Goal: Task Accomplishment & Management: Manage account settings

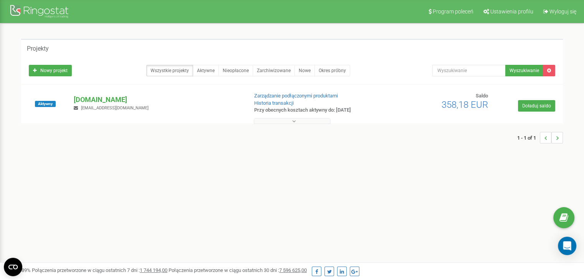
click at [293, 119] on icon at bounding box center [293, 121] width 3 height 5
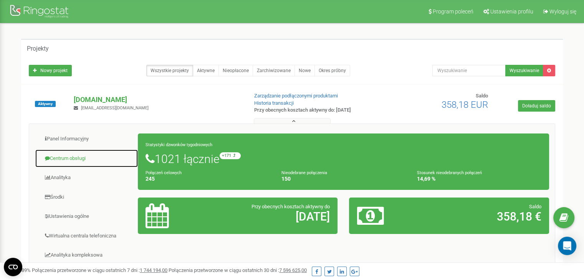
click at [78, 157] on link "Centrum obsługi" at bounding box center [86, 158] width 103 height 19
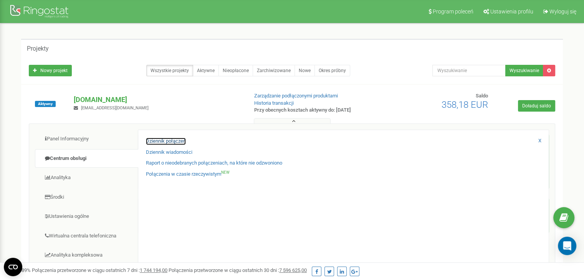
click at [165, 140] on link "Dziennik połączeń" at bounding box center [166, 141] width 40 height 7
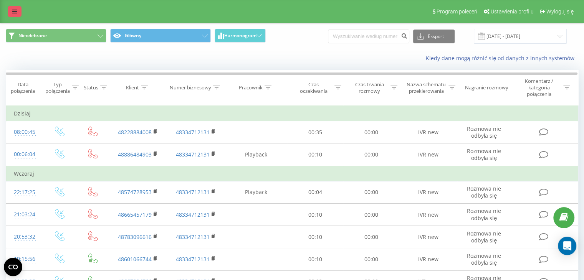
click at [15, 12] on icon at bounding box center [14, 11] width 5 height 5
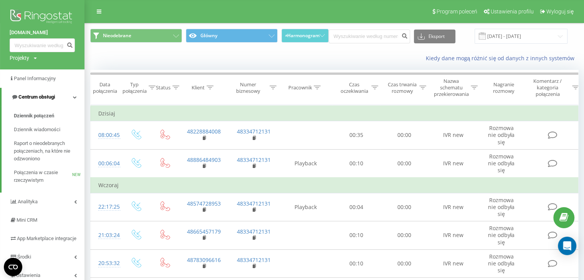
click at [73, 96] on icon at bounding box center [75, 97] width 4 height 4
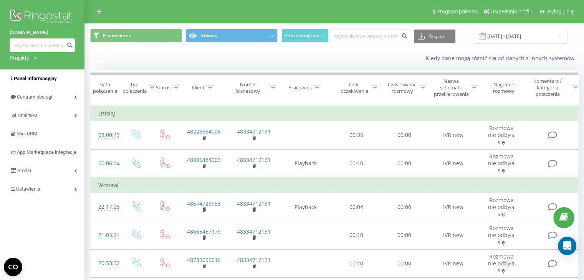
click at [20, 79] on span "Panel Informacyjny" at bounding box center [35, 79] width 43 height 6
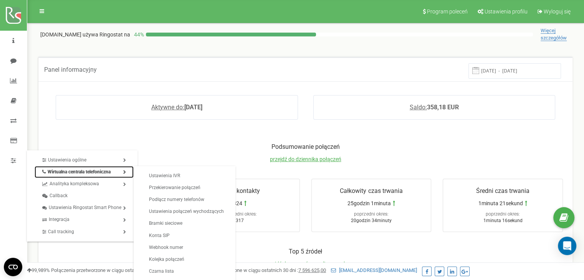
click at [83, 171] on link "Wirtualna centrala telefoniczna" at bounding box center [84, 172] width 99 height 12
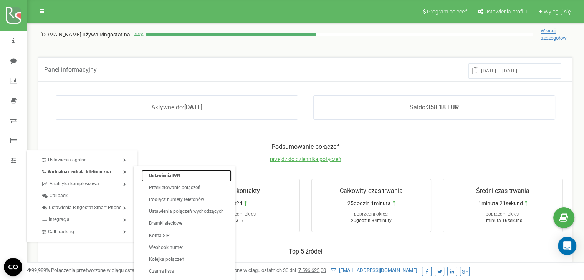
click at [177, 176] on link "Ustawienia IVR" at bounding box center [186, 176] width 90 height 12
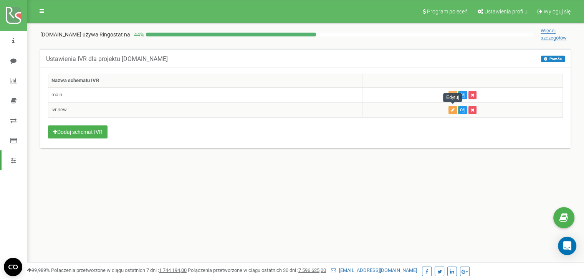
click at [452, 110] on icon "button" at bounding box center [453, 110] width 4 height 5
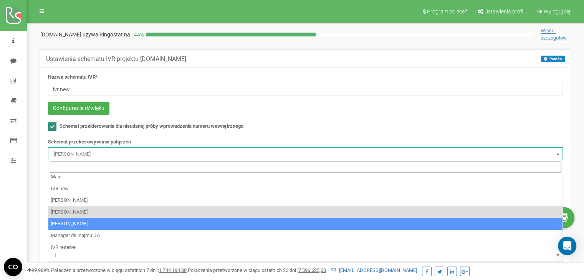
scroll to position [38, 0]
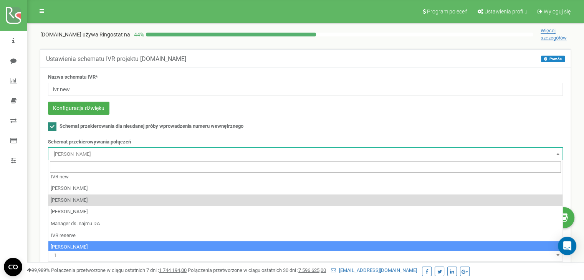
select select "198542"
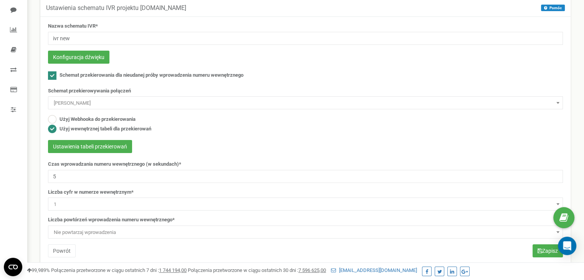
scroll to position [115, 0]
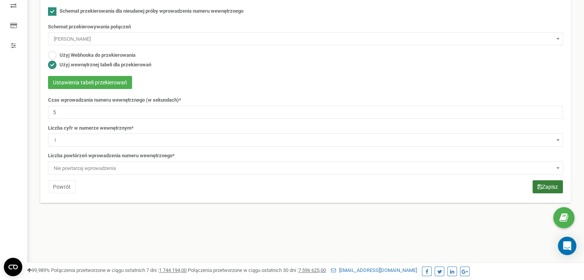
click at [555, 186] on button "Zapisz" at bounding box center [548, 187] width 30 height 13
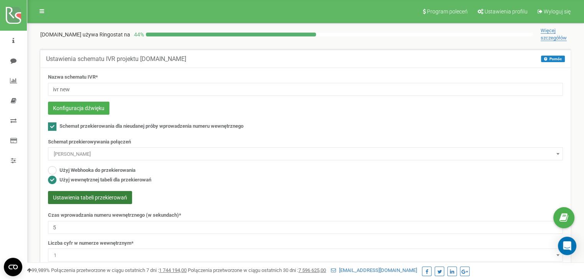
click at [106, 195] on button "Ustawienia tabeli przekierowań" at bounding box center [90, 197] width 84 height 13
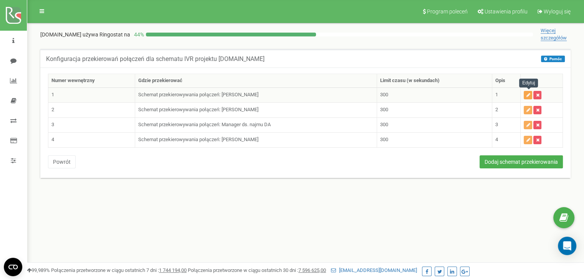
click at [528, 93] on icon "button" at bounding box center [528, 95] width 4 height 5
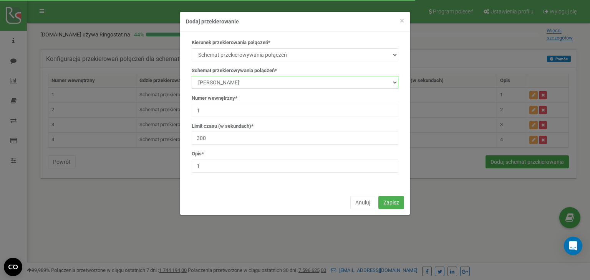
click at [280, 83] on select "manager Main IVR new [PERSON_NAME] [PERSON_NAME] [PERSON_NAME] Manager ds. najm…" at bounding box center [295, 82] width 207 height 13
select select "198542"
click at [192, 76] on select "manager Main IVR new [PERSON_NAME] [PERSON_NAME] [PERSON_NAME] Manager ds. najm…" at bounding box center [295, 82] width 207 height 13
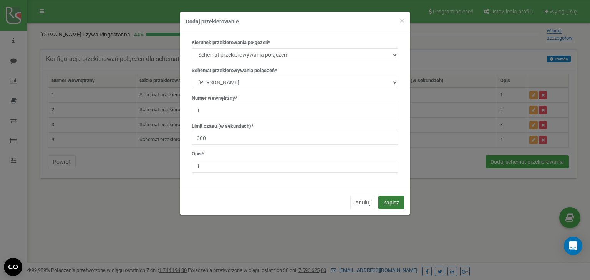
click at [398, 200] on button "Zapisz" at bounding box center [391, 202] width 26 height 13
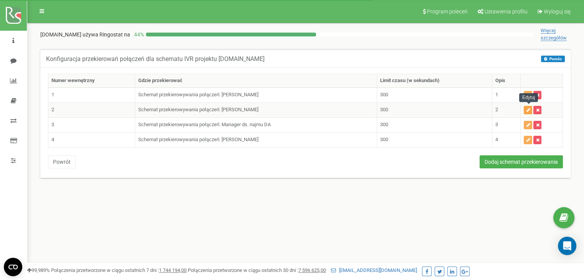
click at [528, 109] on icon "button" at bounding box center [528, 110] width 4 height 5
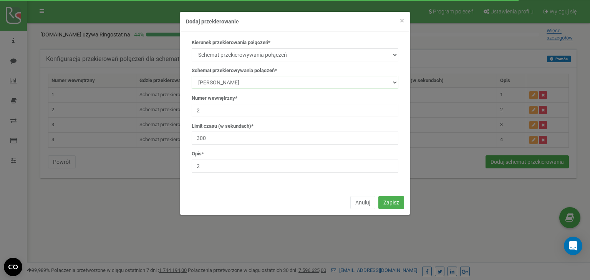
click at [273, 83] on select "manager Main IVR new [PERSON_NAME] [PERSON_NAME] [PERSON_NAME] Manager ds. najm…" at bounding box center [295, 82] width 207 height 13
select select "198542"
click at [192, 76] on select "manager Main IVR new [PERSON_NAME] [PERSON_NAME] [PERSON_NAME] Manager ds. najm…" at bounding box center [295, 82] width 207 height 13
click at [395, 199] on button "Zapisz" at bounding box center [391, 202] width 26 height 13
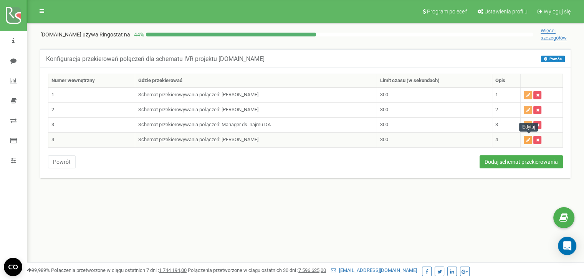
click at [527, 139] on icon "button" at bounding box center [528, 140] width 4 height 5
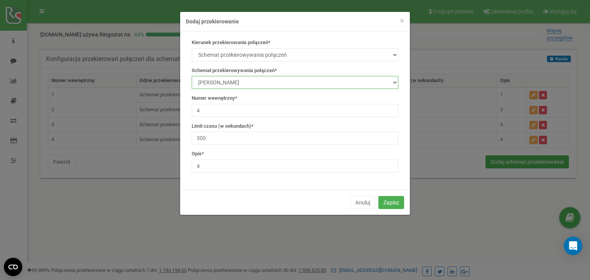
click at [275, 83] on select "manager Main IVR new [PERSON_NAME] [PERSON_NAME] [PERSON_NAME] Manager ds. najm…" at bounding box center [295, 82] width 207 height 13
select select "198542"
click at [192, 76] on select "manager Main IVR new Kamila Rzeszut Patrycja Juroszek Szymon Górnik Manager ds.…" at bounding box center [295, 82] width 207 height 13
click at [389, 198] on button "Zapisz" at bounding box center [391, 202] width 26 height 13
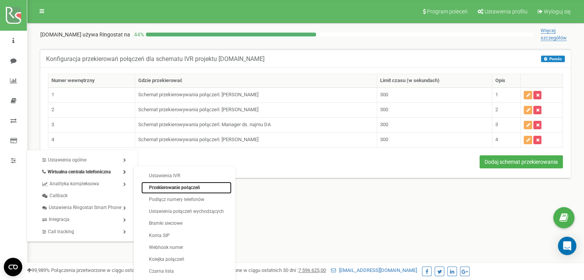
click at [176, 187] on link "Przekierowanie połączeń" at bounding box center [186, 188] width 90 height 12
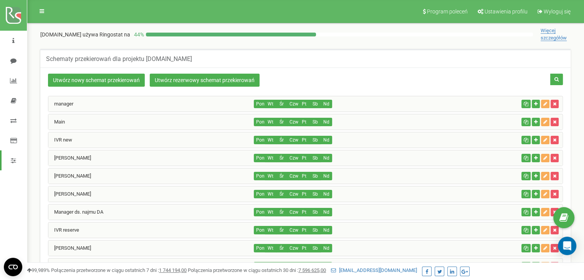
click at [106, 141] on div "IVR new" at bounding box center [151, 140] width 206 height 15
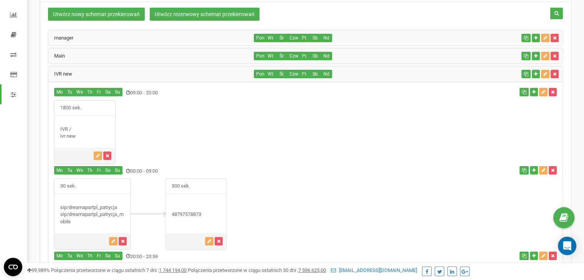
scroll to position [115, 0]
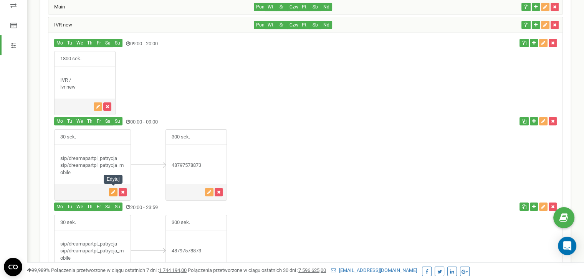
click at [111, 190] on button "button" at bounding box center [113, 192] width 8 height 8
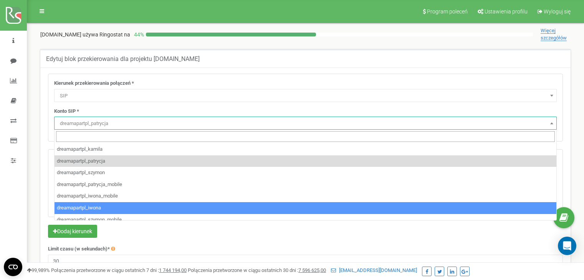
select select "SIP"
select select "dreamapartpl_patrycja"
select select "SIP"
select select "dreamapartpl_patrycja_mobile"
select select "dreamapartpl_iwona"
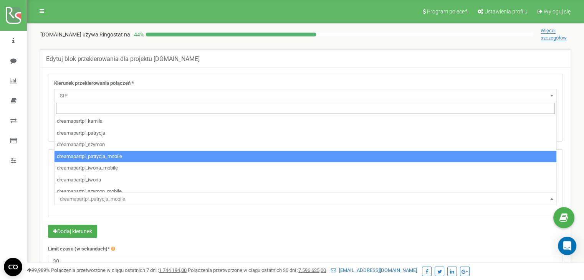
click at [137, 199] on span "dreamapartpl_patrycja_mobile" at bounding box center [305, 199] width 497 height 11
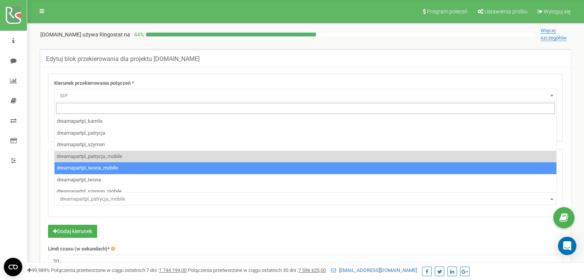
select select "dreamapartpl_iwona_mobile"
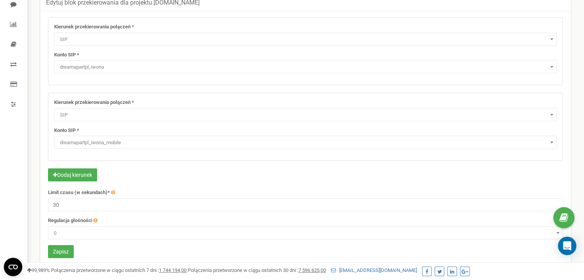
scroll to position [115, 0]
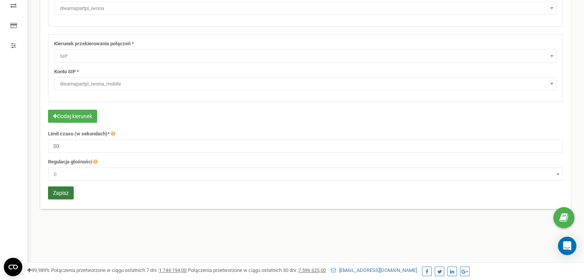
click at [68, 191] on button "Zapisz" at bounding box center [61, 193] width 26 height 13
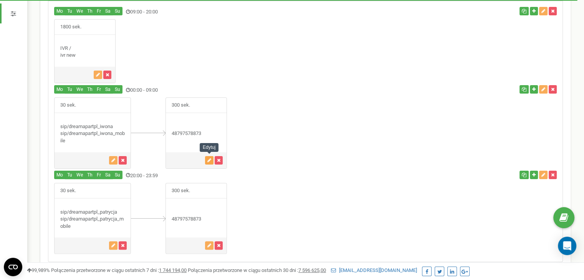
drag, startPoint x: 206, startPoint y: 159, endPoint x: 214, endPoint y: 159, distance: 8.1
click at [207, 159] on button "button" at bounding box center [209, 160] width 8 height 8
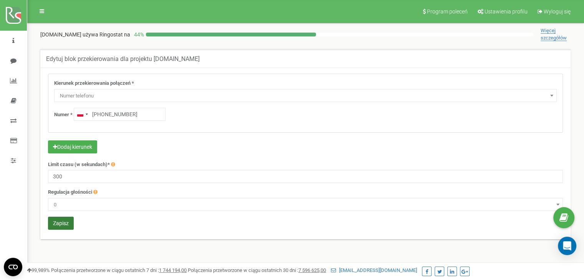
type input "[PHONE_NUMBER]"
click at [69, 222] on button "Zapisz" at bounding box center [61, 223] width 26 height 13
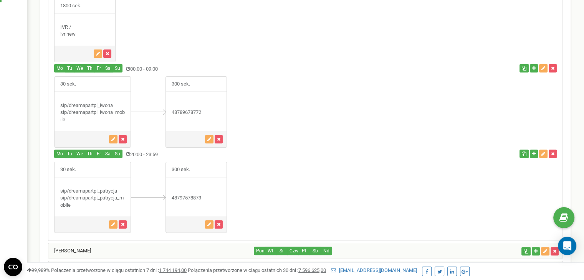
scroll to position [186, 0]
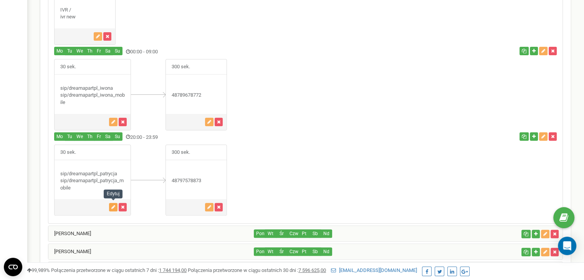
click at [110, 206] on button "button" at bounding box center [113, 207] width 8 height 8
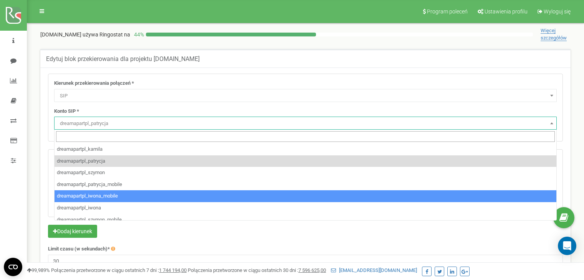
select select "SIP"
select select "dreamapartpl_patrycja"
select select "SIP"
select select "dreamapartpl_patrycja_mobile"
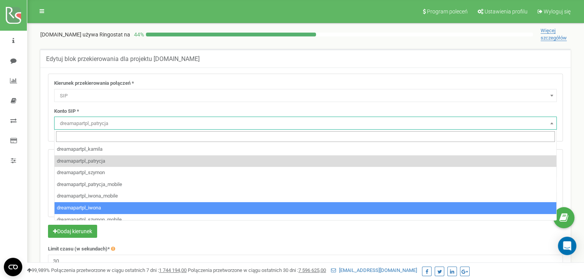
select select "dreamapartpl_iwona"
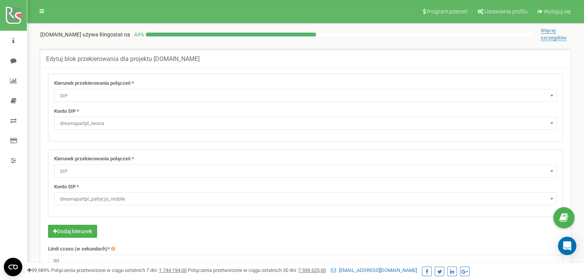
click at [163, 199] on span "dreamapartpl_patrycja_mobile" at bounding box center [305, 199] width 497 height 11
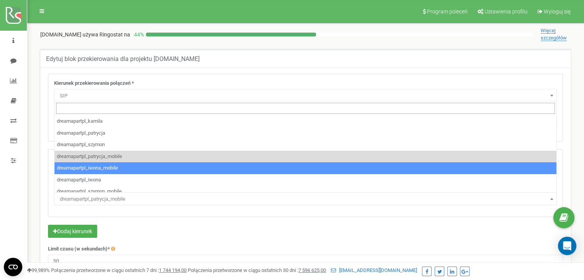
select select "dreamapartpl_iwona_mobile"
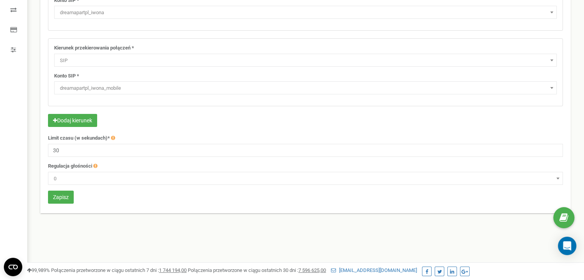
scroll to position [115, 0]
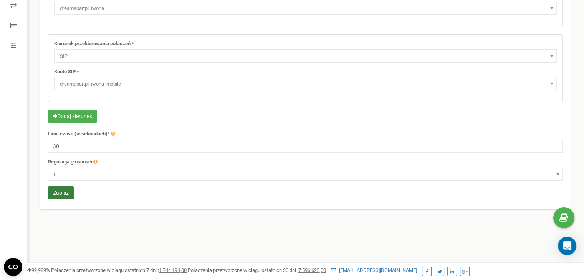
click at [57, 192] on button "Zapisz" at bounding box center [61, 193] width 26 height 13
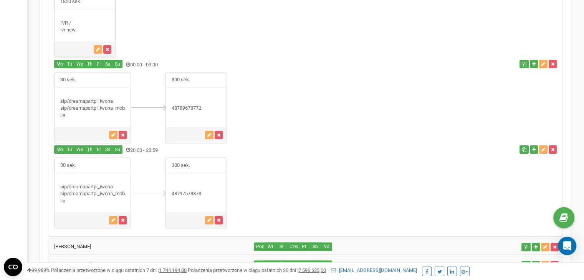
scroll to position [224, 0]
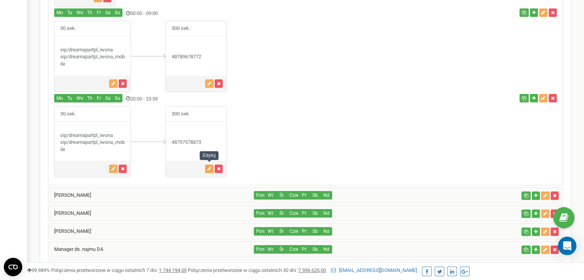
click at [207, 169] on button "button" at bounding box center [209, 169] width 8 height 8
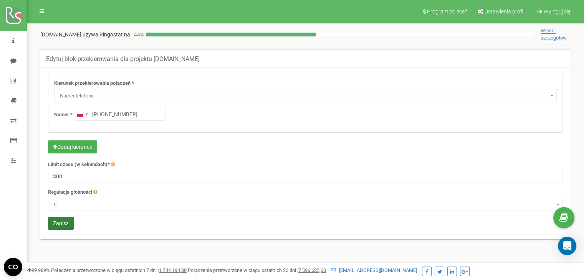
type input "+48 789 678 772"
click at [58, 224] on button "Zapisz" at bounding box center [61, 223] width 26 height 13
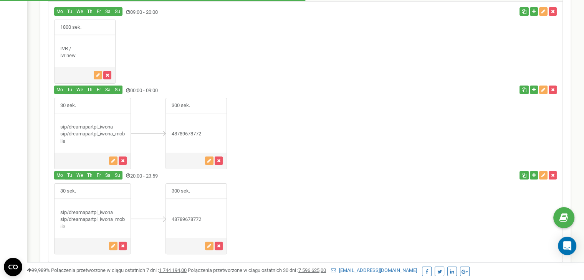
scroll to position [147, 0]
